Goal: Transaction & Acquisition: Subscribe to service/newsletter

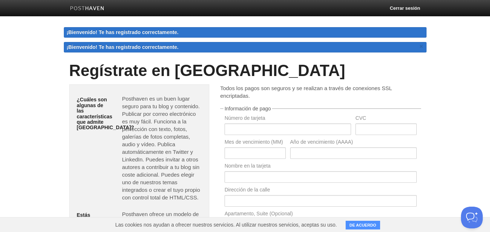
click at [454, 68] on body "Cerrar sesión ¡Bienvenido! Te has registrado correctamente. ¡Bienvenido! Te has…" at bounding box center [245, 194] width 490 height 389
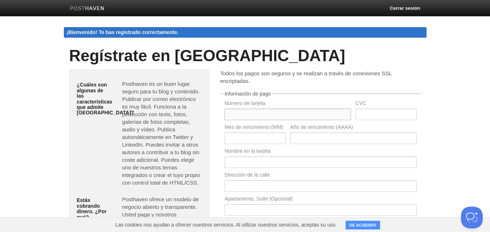
click at [284, 114] on input "text" at bounding box center [287, 115] width 127 height 12
type input "[CREDIT_CARD_NUMBER]"
type input "200"
type input "11"
type input "2025"
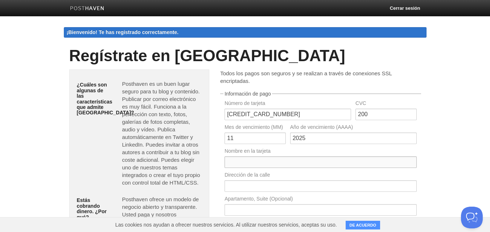
type input "[PERSON_NAME]"
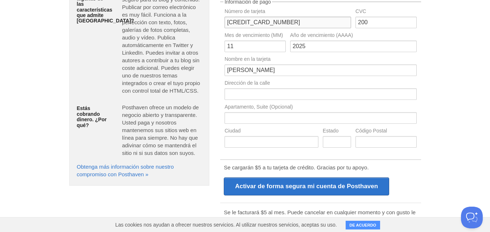
scroll to position [93, 0]
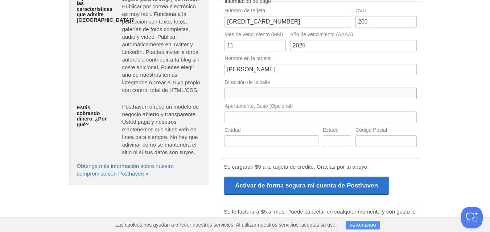
click at [289, 90] on input "text" at bounding box center [320, 94] width 192 height 12
type input "Ascención"
click at [282, 119] on input "text" at bounding box center [320, 118] width 192 height 12
click at [345, 142] on input "text" at bounding box center [337, 142] width 28 height 12
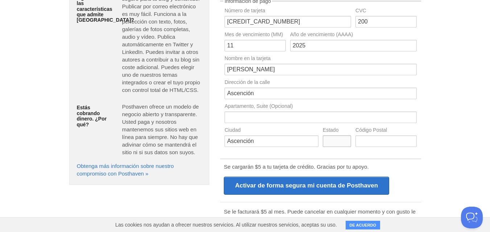
click at [344, 142] on input "text" at bounding box center [337, 142] width 28 height 12
type input "s"
click at [371, 145] on input "text" at bounding box center [385, 142] width 61 height 12
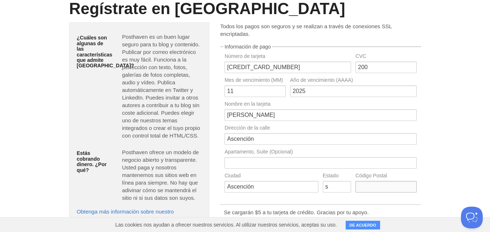
scroll to position [0, 0]
